Goal: Find specific page/section: Find specific page/section

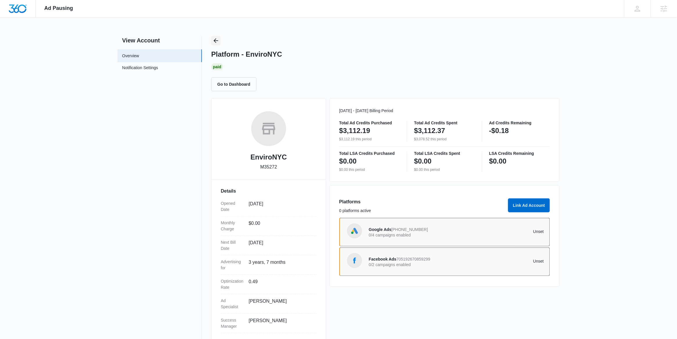
click at [215, 39] on icon "Back" at bounding box center [216, 40] width 5 height 5
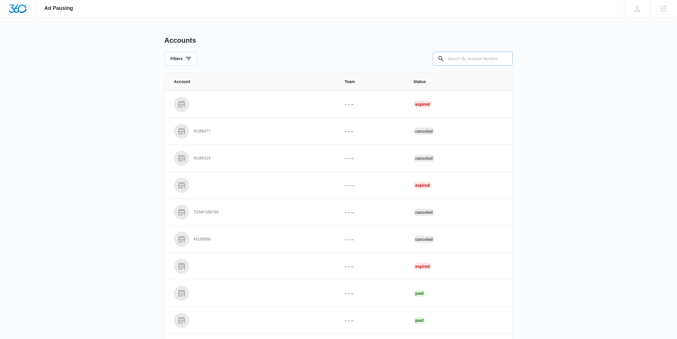
click at [486, 58] on input "text" at bounding box center [473, 59] width 80 height 14
paste input "M12320"
type input "M12320"
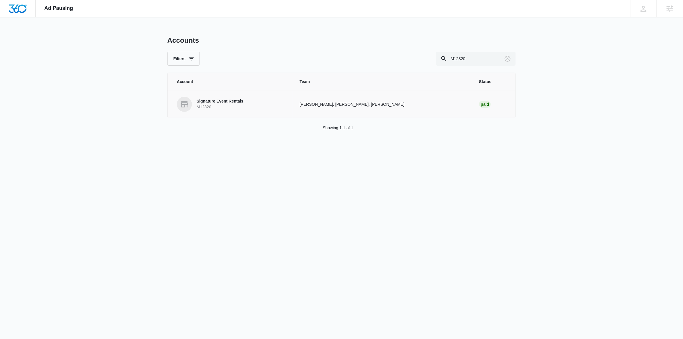
click at [222, 104] on p "Signature Event Rentals" at bounding box center [220, 101] width 47 height 6
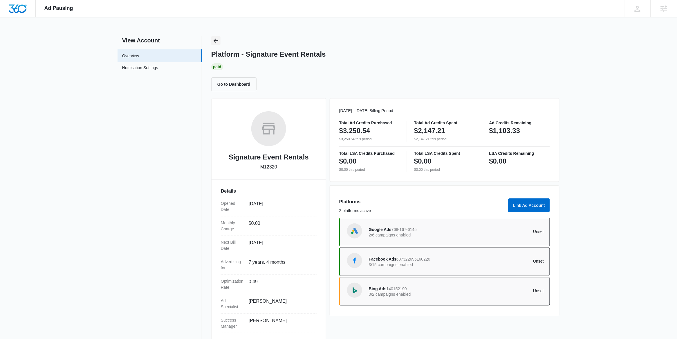
click at [217, 37] on icon "Back" at bounding box center [216, 40] width 7 height 7
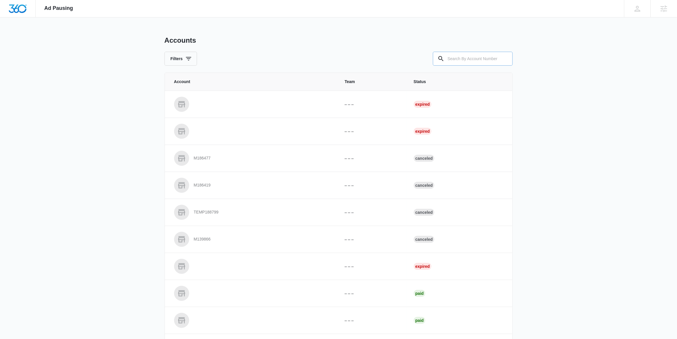
click at [480, 57] on input "text" at bounding box center [473, 59] width 80 height 14
paste input "M27962"
type input "M27962"
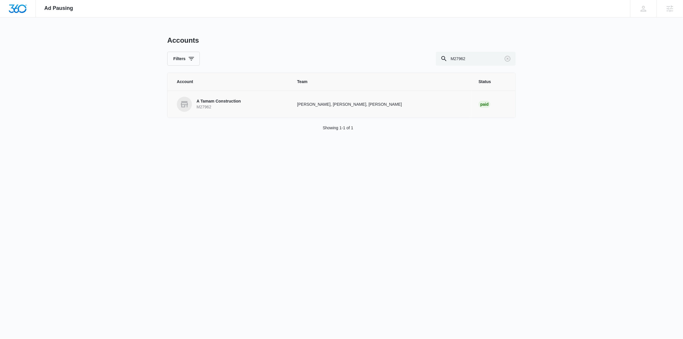
click at [215, 104] on p "A Tamam Construction" at bounding box center [219, 101] width 44 height 6
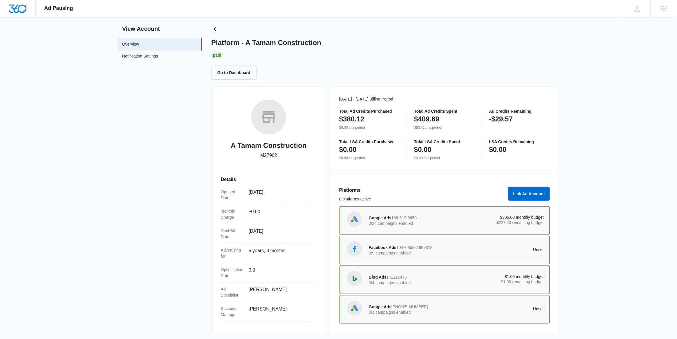
scroll to position [15, 0]
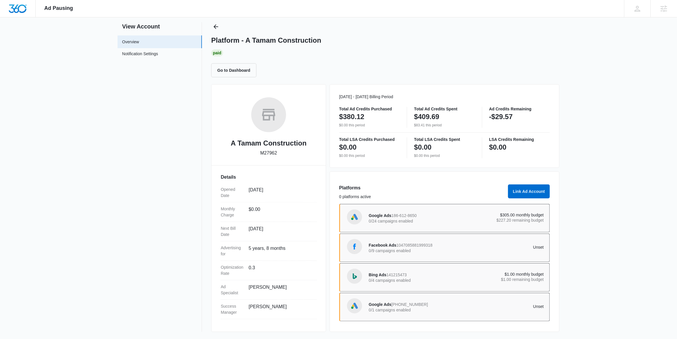
click at [269, 152] on p "M27962" at bounding box center [268, 153] width 17 height 7
copy p "M27962"
click at [215, 23] on icon "Back" at bounding box center [216, 26] width 7 height 7
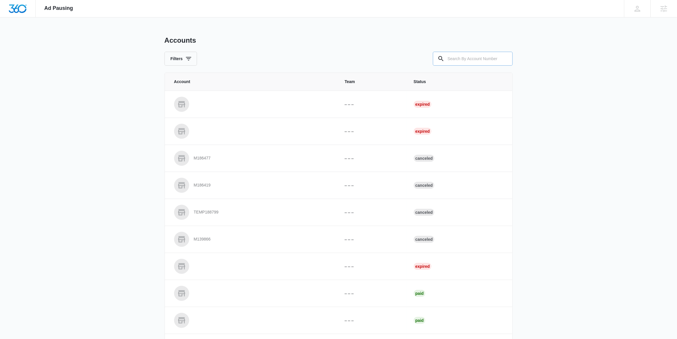
click at [465, 57] on input "text" at bounding box center [473, 59] width 80 height 14
paste input "M35900"
type input "M35900"
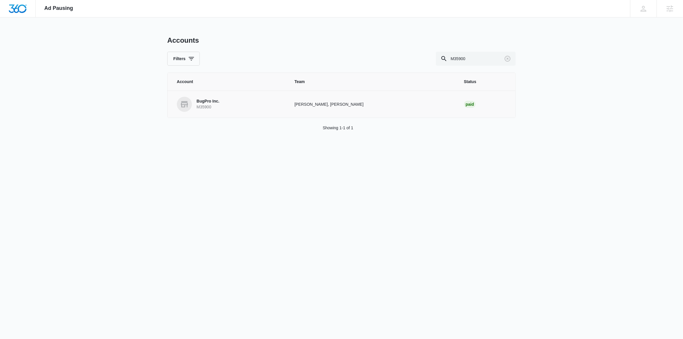
click at [211, 105] on p "M35900" at bounding box center [208, 107] width 23 height 6
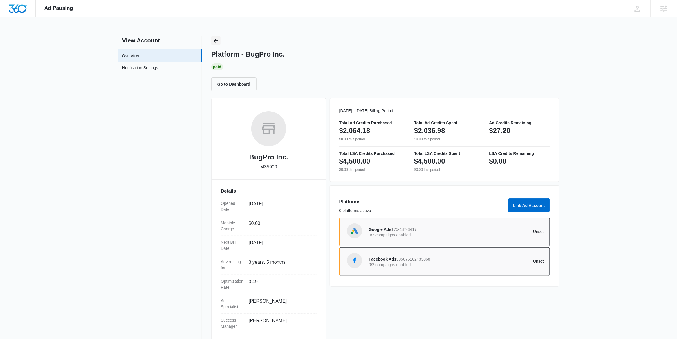
click at [218, 41] on icon "Back" at bounding box center [216, 40] width 7 height 7
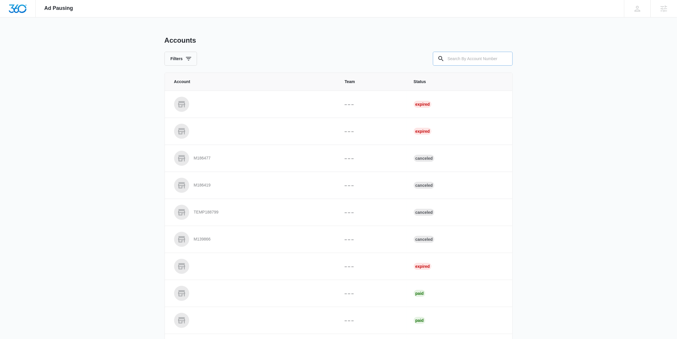
click at [483, 61] on input "text" at bounding box center [473, 59] width 80 height 14
paste input "M328826"
type input "M328826"
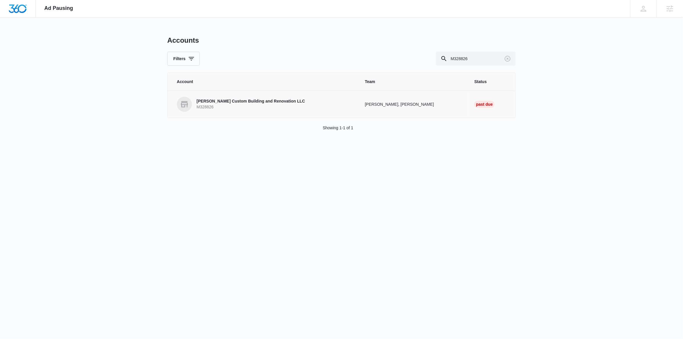
click at [215, 104] on p "[PERSON_NAME] Custom Building and Renovation LLC" at bounding box center [251, 101] width 108 height 6
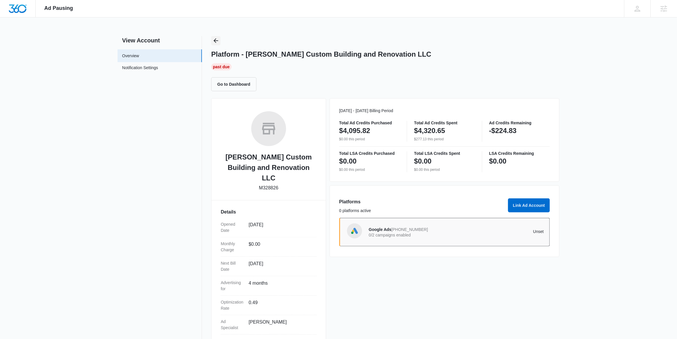
click at [218, 41] on icon "Back" at bounding box center [216, 40] width 7 height 7
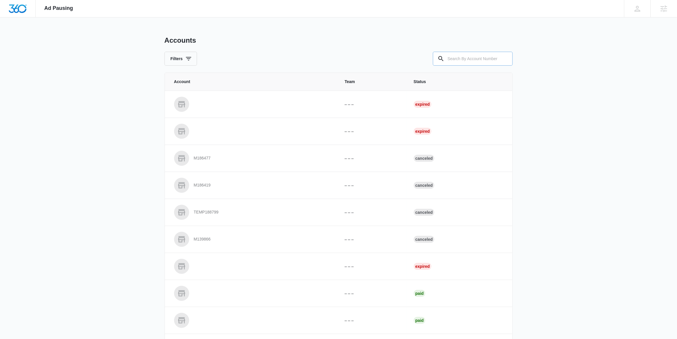
click at [472, 58] on input "text" at bounding box center [473, 59] width 80 height 14
paste input "M324245"
type input "M324245"
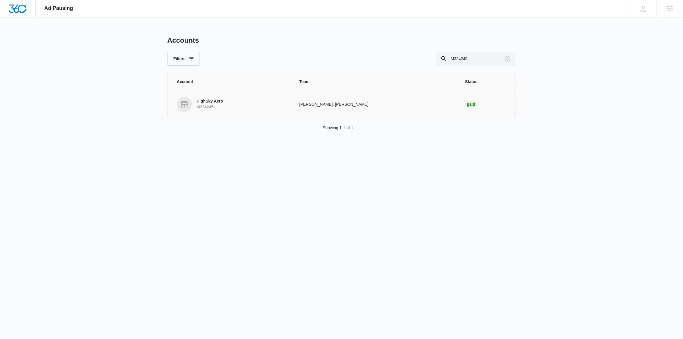
click at [211, 101] on p "HighSky Aero" at bounding box center [210, 101] width 26 height 6
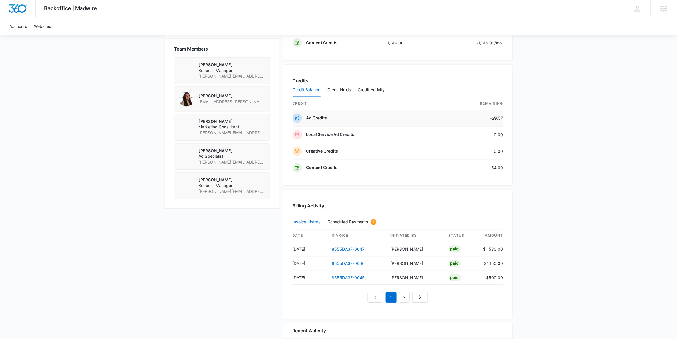
scroll to position [404, 0]
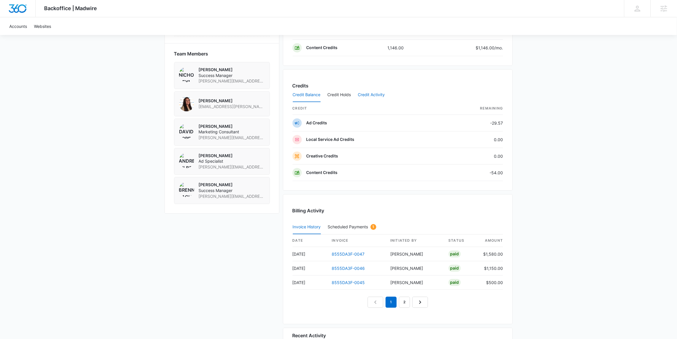
click at [375, 96] on button "Credit Activity" at bounding box center [371, 95] width 27 height 14
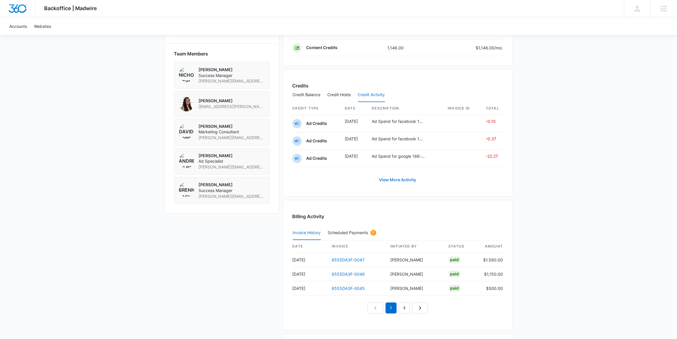
click at [401, 183] on link "View More Activity" at bounding box center [398, 180] width 49 height 14
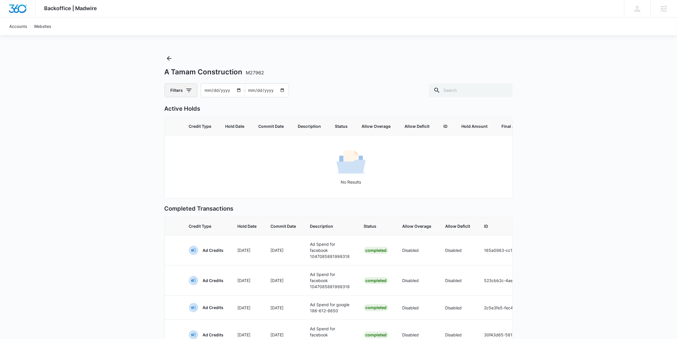
click at [191, 89] on icon "button" at bounding box center [188, 90] width 5 height 3
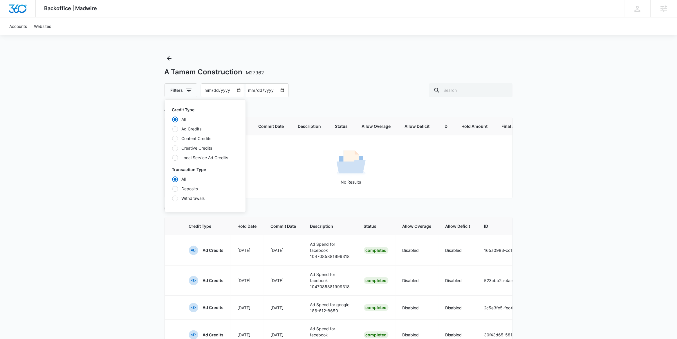
click at [190, 129] on label "Ad Credits" at bounding box center [205, 129] width 67 height 6
click at [172, 129] on input "Ad Credits" at bounding box center [172, 129] width 0 height 0
radio input "false"
radio input "true"
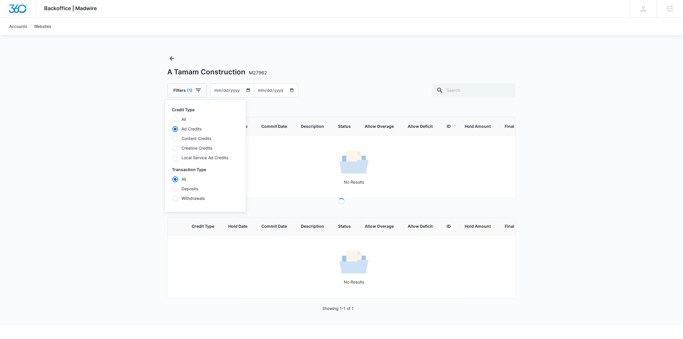
click at [188, 189] on label "Deposits" at bounding box center [205, 189] width 67 height 6
click at [172, 189] on input "Deposits" at bounding box center [172, 189] width 0 height 0
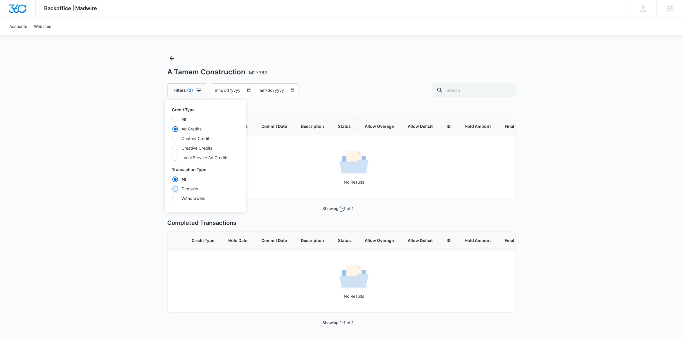
radio input "false"
radio input "true"
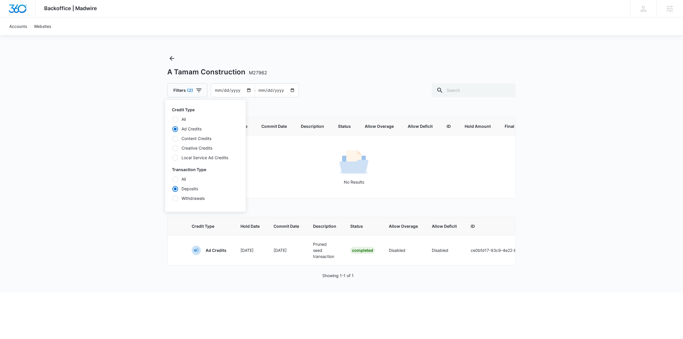
click at [137, 158] on div "Backoffice | Madwire Apps Settings AG Andrew Gilbert andrew.gilbert@madwire.com…" at bounding box center [341, 146] width 683 height 292
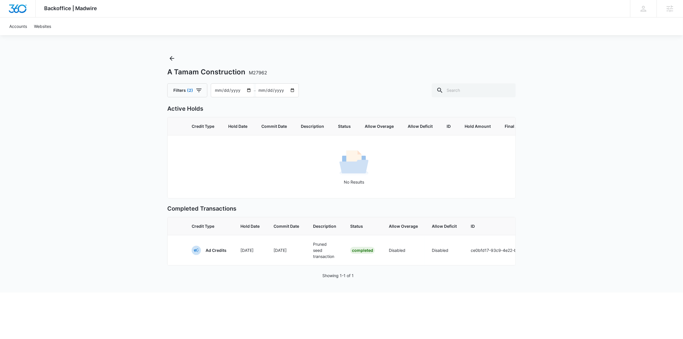
click at [353, 265] on div "Credit Type Hold Date Commit Date Description Status Allow Overage Allow Defici…" at bounding box center [341, 241] width 348 height 48
click at [198, 89] on icon "button" at bounding box center [198, 90] width 7 height 7
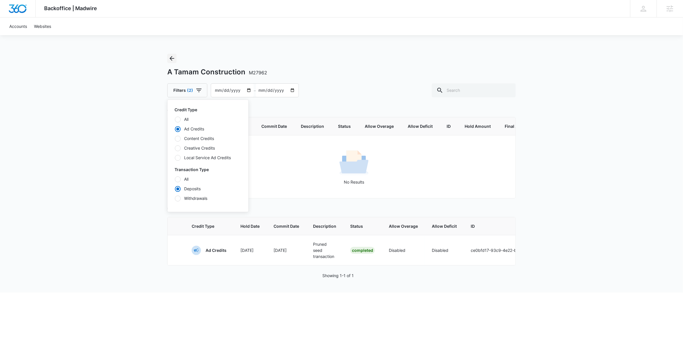
click at [172, 60] on icon "Back" at bounding box center [172, 58] width 5 height 5
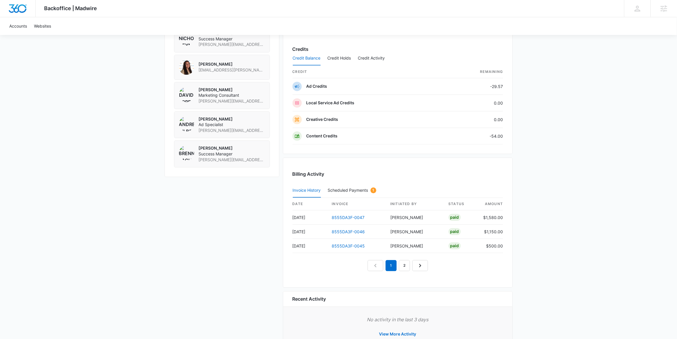
scroll to position [465, 0]
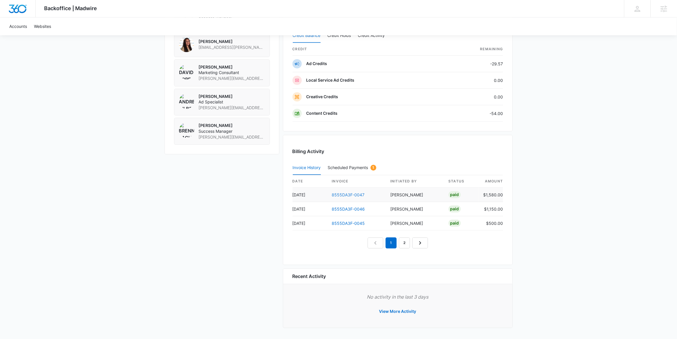
click at [350, 194] on link "8555DA3F-0047" at bounding box center [348, 194] width 33 height 5
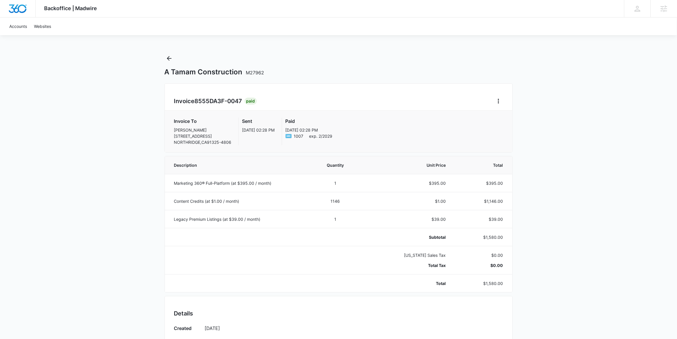
click at [175, 57] on div "A Tamam Construction M27962" at bounding box center [339, 65] width 348 height 23
click at [172, 57] on icon "Back" at bounding box center [169, 58] width 7 height 7
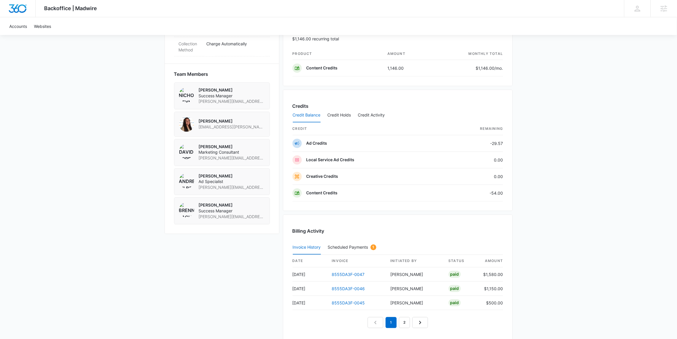
scroll to position [465, 0]
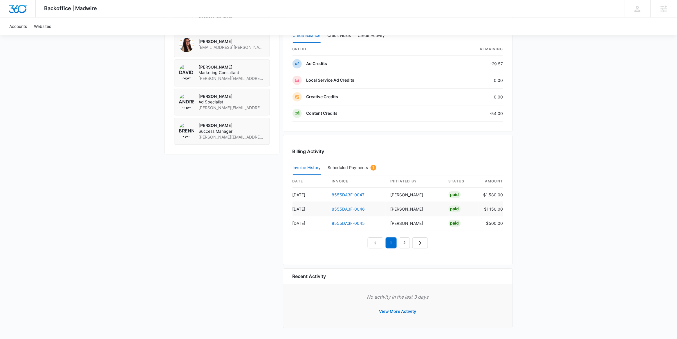
click at [350, 208] on link "8555DA3F-0046" at bounding box center [348, 208] width 33 height 5
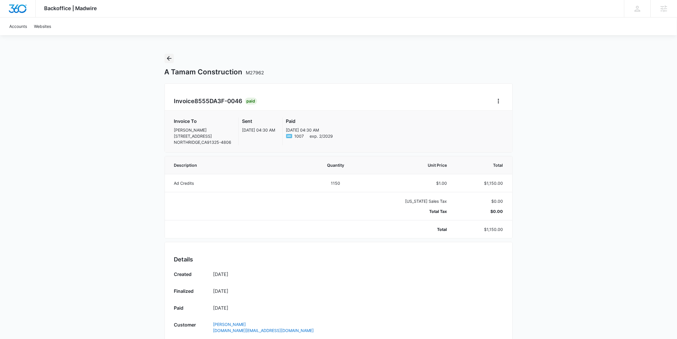
click at [170, 57] on icon "Back" at bounding box center [169, 58] width 7 height 7
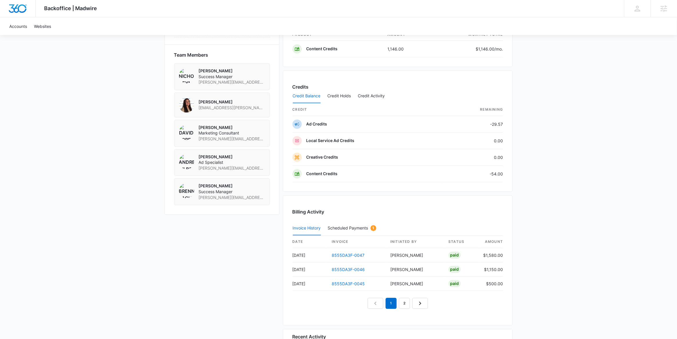
scroll to position [465, 0]
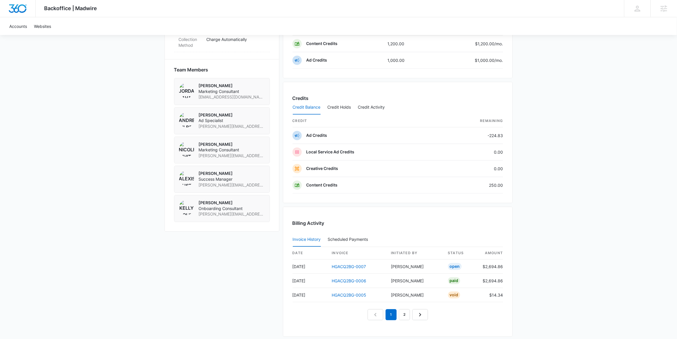
scroll to position [429, 0]
